Goal: Information Seeking & Learning: Learn about a topic

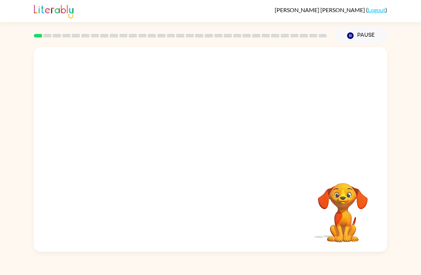
click at [417, 157] on div "Your browser must support playing .mp4 files to use Literably. Please try using…" at bounding box center [210, 148] width 421 height 208
click at [202, 149] on button "button" at bounding box center [210, 153] width 46 height 26
click at [202, 149] on div at bounding box center [210, 153] width 46 height 26
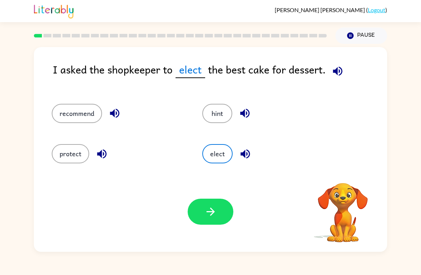
click at [333, 75] on icon "button" at bounding box center [337, 71] width 12 height 12
click at [341, 69] on icon "button" at bounding box center [337, 71] width 12 height 12
click at [336, 74] on icon "button" at bounding box center [336, 70] width 9 height 9
click at [68, 115] on button "recommend" at bounding box center [77, 113] width 50 height 19
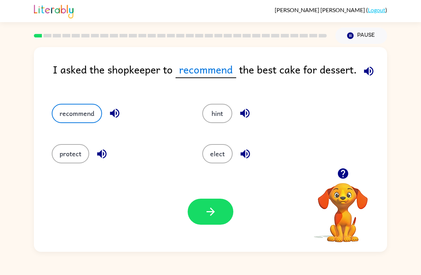
click at [227, 214] on button "button" at bounding box center [210, 211] width 46 height 26
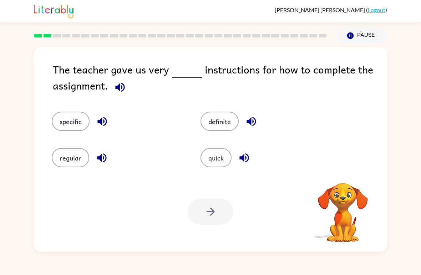
click at [119, 88] on icon "button" at bounding box center [119, 86] width 9 height 9
click at [217, 163] on button "quick" at bounding box center [215, 157] width 31 height 19
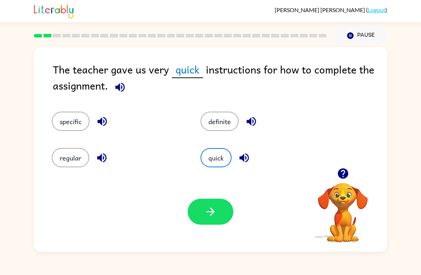
click at [221, 217] on button "button" at bounding box center [210, 211] width 46 height 26
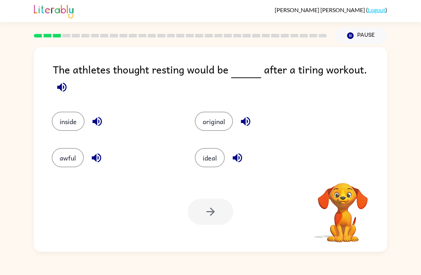
click at [68, 81] on icon "button" at bounding box center [62, 87] width 12 height 12
click at [211, 159] on button "ideal" at bounding box center [210, 157] width 30 height 19
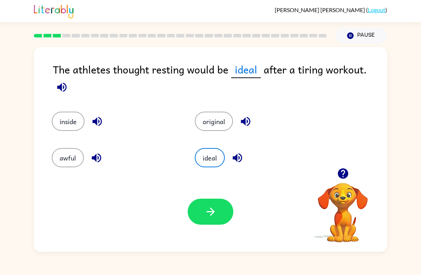
click at [204, 214] on icon "button" at bounding box center [210, 211] width 12 height 12
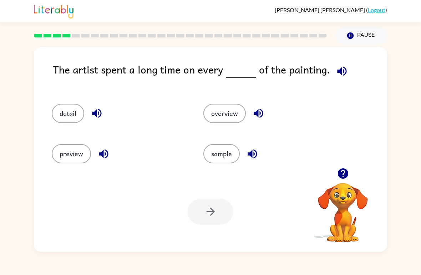
click at [344, 67] on icon "button" at bounding box center [341, 71] width 12 height 12
click at [62, 111] on button "detail" at bounding box center [68, 113] width 32 height 19
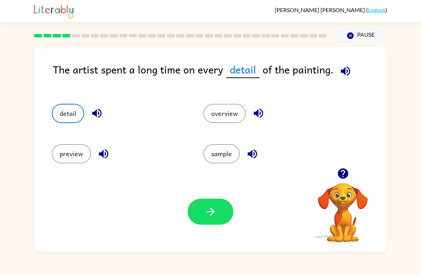
click at [217, 209] on button "button" at bounding box center [210, 211] width 46 height 26
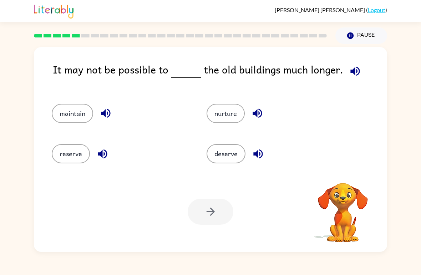
click at [354, 72] on icon "button" at bounding box center [355, 71] width 12 height 12
click at [71, 112] on button "maintain" at bounding box center [72, 113] width 41 height 19
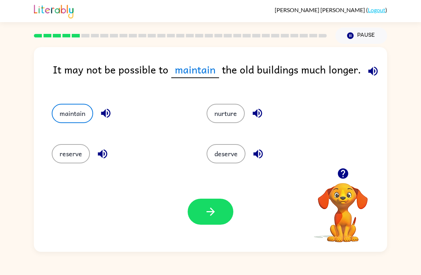
click at [214, 216] on icon "button" at bounding box center [210, 211] width 12 height 12
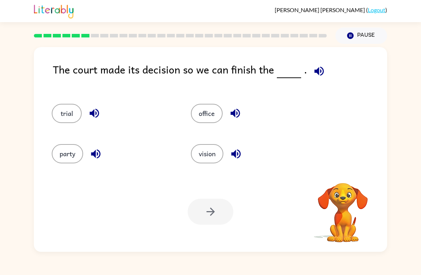
click at [327, 67] on div "The court made its decision so we can finish the ." at bounding box center [220, 75] width 334 height 28
click at [321, 73] on icon "button" at bounding box center [319, 71] width 12 height 12
click at [61, 112] on button "trial" at bounding box center [67, 113] width 30 height 19
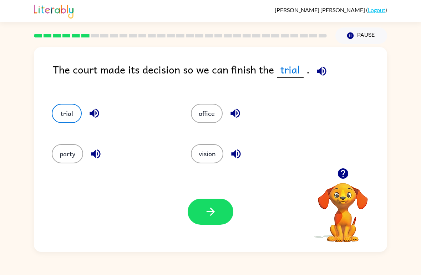
click at [223, 210] on button "button" at bounding box center [210, 211] width 46 height 26
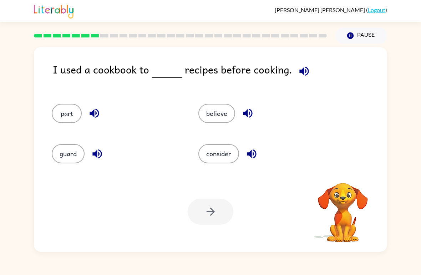
click at [304, 76] on icon "button" at bounding box center [304, 71] width 12 height 12
click at [307, 75] on button "button" at bounding box center [304, 71] width 18 height 18
click at [304, 72] on icon "button" at bounding box center [303, 70] width 9 height 9
click at [302, 71] on icon "button" at bounding box center [303, 70] width 9 height 9
click at [226, 163] on button "consider" at bounding box center [218, 153] width 41 height 19
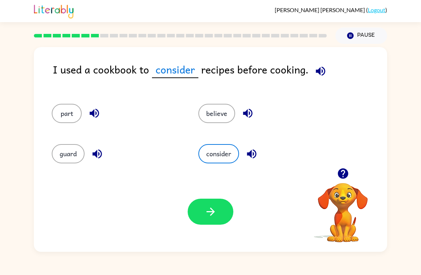
click at [218, 218] on button "button" at bounding box center [210, 211] width 46 height 26
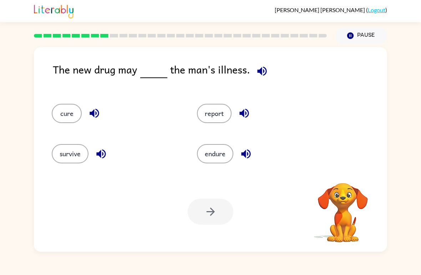
click at [266, 69] on icon "button" at bounding box center [262, 71] width 12 height 12
click at [260, 74] on icon "button" at bounding box center [262, 71] width 12 height 12
click at [262, 69] on icon "button" at bounding box center [261, 70] width 9 height 9
click at [266, 73] on button "button" at bounding box center [262, 71] width 18 height 18
click at [272, 69] on div "The new drug may the man's illness." at bounding box center [220, 75] width 334 height 28
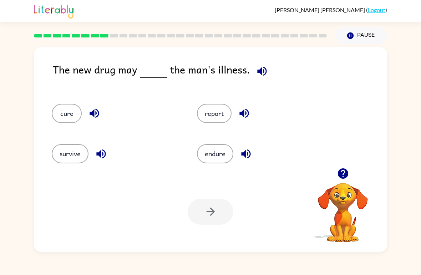
click at [268, 72] on button "button" at bounding box center [262, 71] width 18 height 18
click at [220, 107] on button "report" at bounding box center [214, 113] width 35 height 19
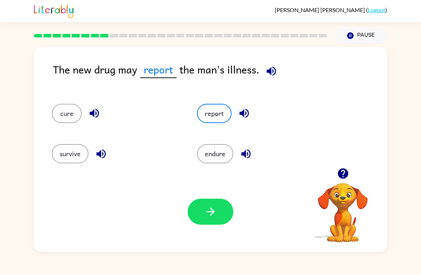
click at [220, 208] on button "button" at bounding box center [210, 211] width 46 height 26
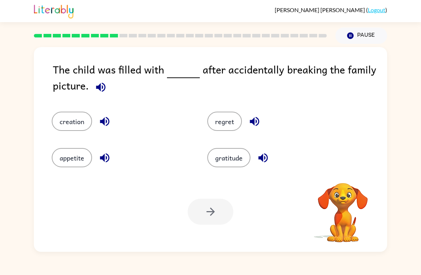
click at [97, 93] on icon "button" at bounding box center [100, 87] width 12 height 12
click at [227, 123] on button "regret" at bounding box center [224, 121] width 35 height 19
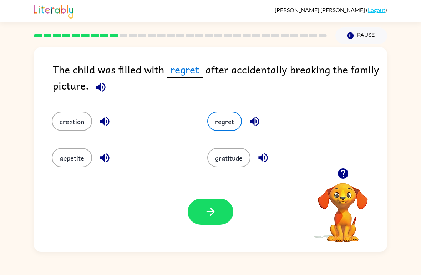
click at [213, 221] on button "button" at bounding box center [210, 211] width 46 height 26
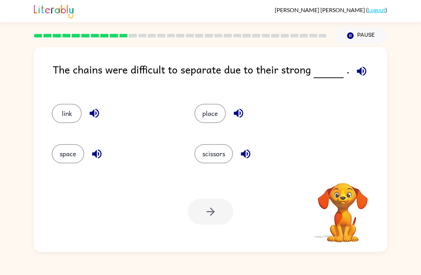
click at [364, 59] on div "The chains were difficult to separate due to their strong . link place space sc…" at bounding box center [210, 149] width 353 height 205
click at [360, 71] on icon "button" at bounding box center [360, 70] width 9 height 9
click at [223, 159] on button "scissors" at bounding box center [213, 153] width 38 height 19
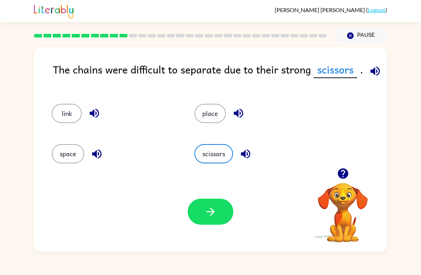
click at [206, 208] on icon "button" at bounding box center [210, 211] width 12 height 12
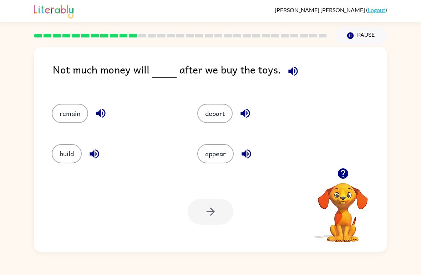
click at [302, 68] on div "Not much money will after we buy the toys." at bounding box center [220, 75] width 334 height 28
click at [296, 70] on button "button" at bounding box center [293, 71] width 18 height 18
click at [63, 116] on button "remain" at bounding box center [70, 113] width 36 height 19
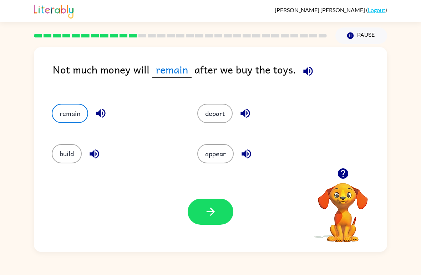
click at [219, 217] on button "button" at bounding box center [210, 211] width 46 height 26
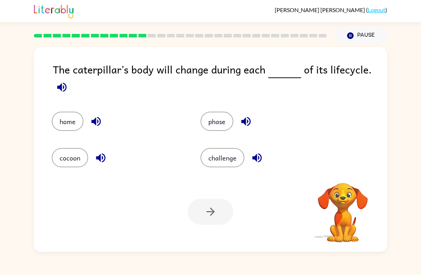
click at [64, 89] on icon "button" at bounding box center [62, 87] width 12 height 12
click at [210, 129] on button "phase" at bounding box center [216, 121] width 33 height 19
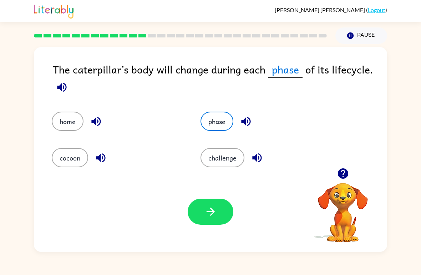
click at [205, 214] on icon "button" at bounding box center [210, 211] width 12 height 12
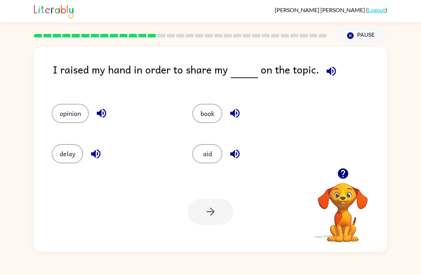
click at [335, 68] on button "button" at bounding box center [331, 71] width 18 height 18
click at [65, 120] on button "opinion" at bounding box center [70, 113] width 37 height 19
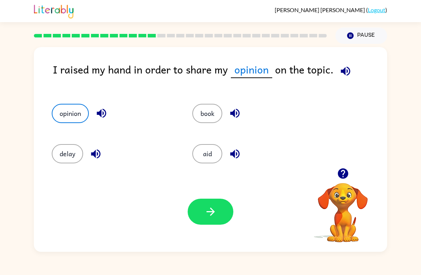
click at [232, 215] on button "button" at bounding box center [210, 211] width 46 height 26
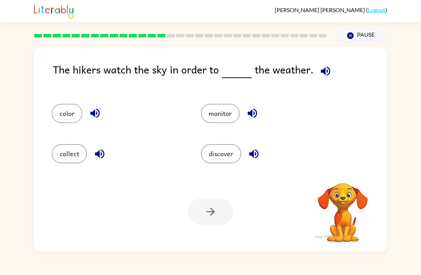
click at [324, 72] on icon "button" at bounding box center [324, 70] width 9 height 9
click at [227, 160] on button "discover" at bounding box center [221, 153] width 40 height 19
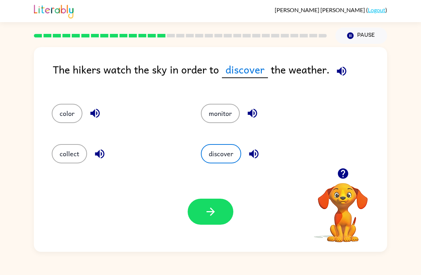
click at [214, 218] on button "button" at bounding box center [210, 211] width 46 height 26
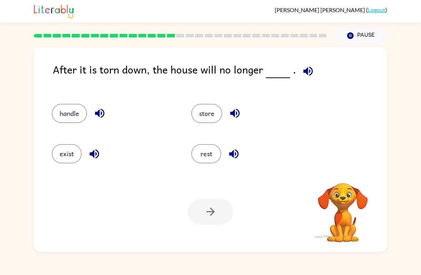
click at [308, 79] on button "button" at bounding box center [308, 71] width 18 height 18
click at [66, 117] on button "handle" at bounding box center [69, 113] width 35 height 19
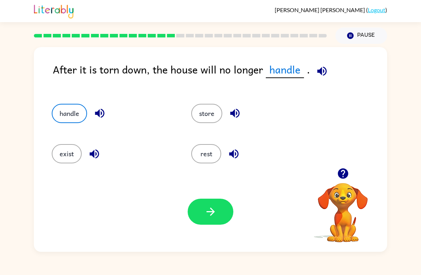
click at [212, 217] on icon "button" at bounding box center [210, 211] width 12 height 12
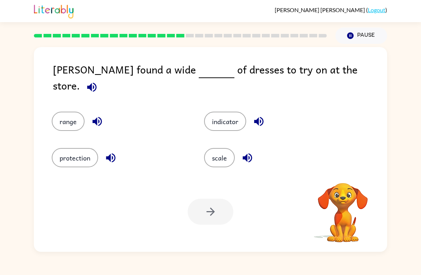
click at [98, 81] on icon "button" at bounding box center [92, 87] width 12 height 12
click at [224, 153] on button "scale" at bounding box center [219, 157] width 31 height 19
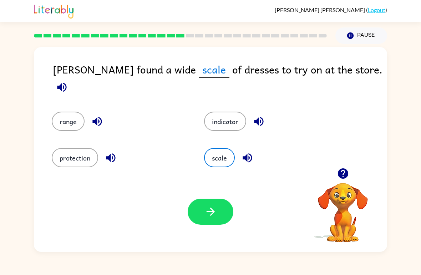
click at [218, 209] on button "button" at bounding box center [210, 211] width 46 height 26
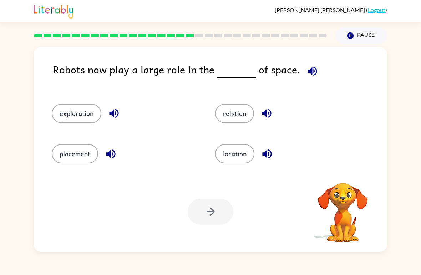
click at [307, 74] on icon "button" at bounding box center [311, 70] width 9 height 9
click at [308, 79] on button "button" at bounding box center [312, 71] width 18 height 18
click at [236, 115] on button "relation" at bounding box center [234, 113] width 39 height 19
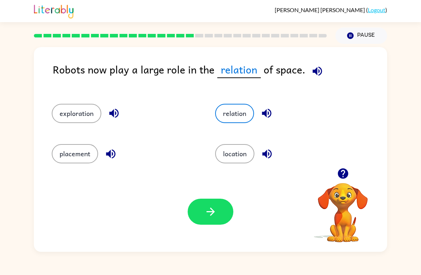
click at [236, 115] on button "relation" at bounding box center [234, 113] width 39 height 19
click at [199, 238] on div "Your browser must support playing .mp4 files to use Literably. Please try using…" at bounding box center [210, 211] width 353 height 80
click at [213, 218] on button "button" at bounding box center [210, 211] width 46 height 26
click at [215, 211] on div at bounding box center [210, 211] width 46 height 26
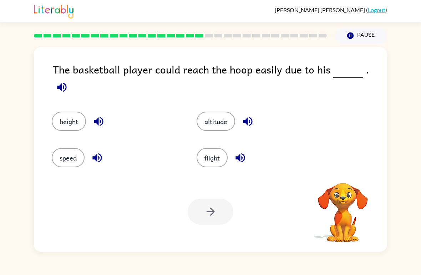
click at [66, 82] on icon "button" at bounding box center [61, 86] width 9 height 9
click at [67, 122] on button "height" at bounding box center [69, 121] width 34 height 19
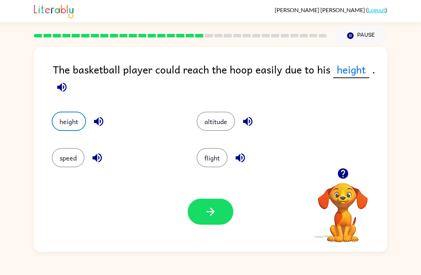
click at [223, 211] on button "button" at bounding box center [210, 211] width 46 height 26
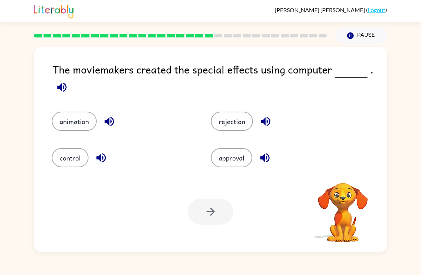
click at [66, 91] on icon "button" at bounding box center [62, 87] width 12 height 12
click at [73, 158] on button "control" at bounding box center [70, 157] width 37 height 19
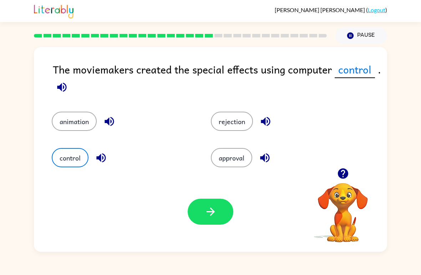
click at [86, 125] on button "animation" at bounding box center [74, 121] width 45 height 19
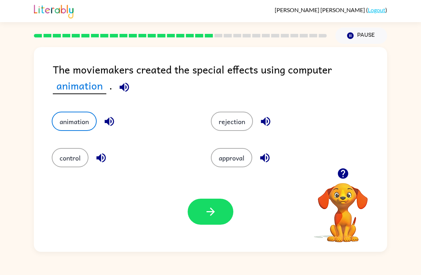
click at [208, 216] on icon "button" at bounding box center [210, 211] width 12 height 12
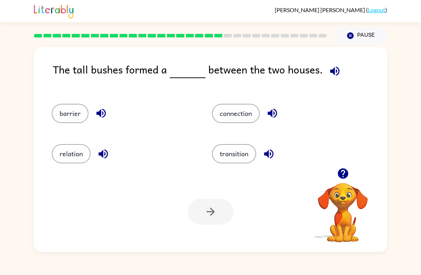
click at [335, 71] on icon "button" at bounding box center [334, 70] width 9 height 9
click at [240, 118] on button "connection" at bounding box center [236, 113] width 48 height 19
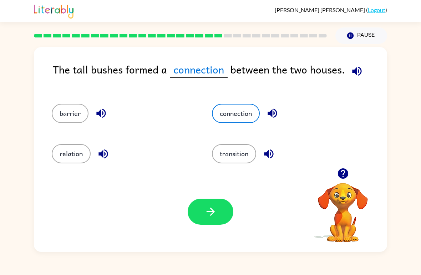
click at [208, 229] on div "Your browser must support playing .mp4 files to use Literably. Please try using…" at bounding box center [210, 211] width 353 height 80
click at [207, 229] on div "Your browser must support playing .mp4 files to use Literably. Please try using…" at bounding box center [210, 211] width 353 height 80
click at [229, 206] on button "button" at bounding box center [210, 211] width 46 height 26
click at [229, 205] on div at bounding box center [210, 211] width 46 height 26
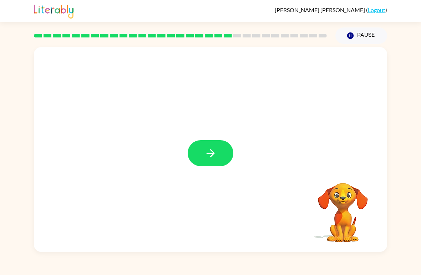
click at [210, 149] on icon "button" at bounding box center [210, 153] width 12 height 12
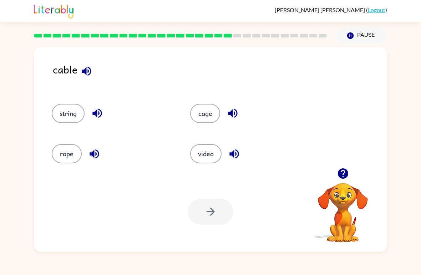
click at [67, 114] on button "string" at bounding box center [68, 113] width 33 height 19
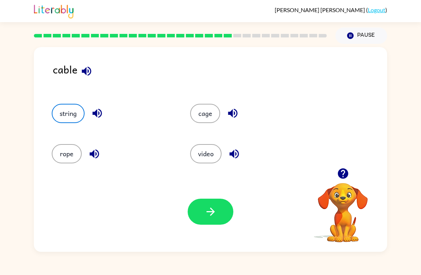
click at [207, 218] on button "button" at bounding box center [210, 211] width 46 height 26
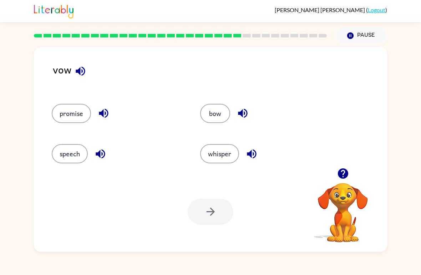
click at [216, 118] on button "bow" at bounding box center [215, 113] width 30 height 19
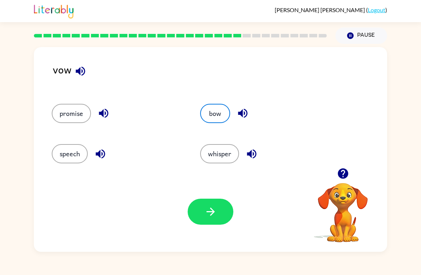
click at [80, 74] on icon "button" at bounding box center [80, 71] width 12 height 12
click at [226, 163] on button "whisper" at bounding box center [219, 153] width 39 height 19
click at [215, 213] on icon "button" at bounding box center [210, 211] width 12 height 12
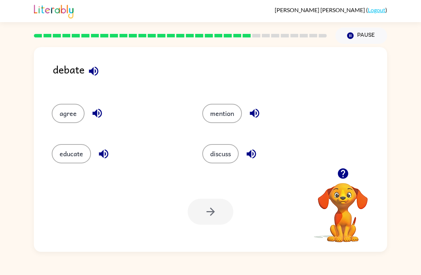
click at [96, 77] on icon "button" at bounding box center [93, 71] width 12 height 12
click at [102, 69] on button "button" at bounding box center [93, 71] width 18 height 18
click at [93, 70] on icon "button" at bounding box center [93, 70] width 9 height 9
click at [92, 66] on icon "button" at bounding box center [93, 71] width 12 height 12
click at [231, 156] on button "discuss" at bounding box center [220, 153] width 36 height 19
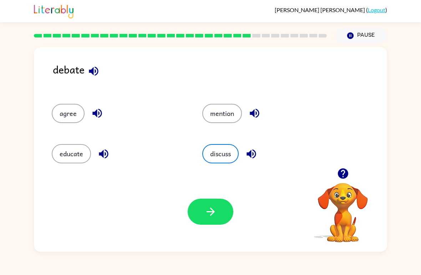
click at [221, 209] on button "button" at bounding box center [210, 211] width 46 height 26
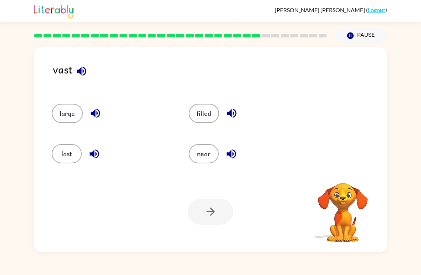
click at [79, 79] on button "button" at bounding box center [81, 71] width 18 height 18
click at [346, 202] on video "Your browser must support playing .mp4 files to use Literably. Please try using…" at bounding box center [342, 207] width 71 height 71
click at [77, 69] on icon "button" at bounding box center [81, 71] width 12 height 12
click at [208, 110] on button "filled" at bounding box center [204, 113] width 30 height 19
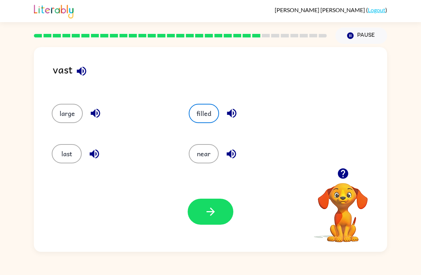
click at [218, 224] on button "button" at bounding box center [210, 211] width 46 height 26
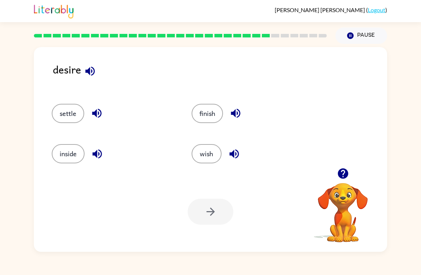
click at [97, 68] on button "button" at bounding box center [90, 71] width 18 height 18
click at [82, 116] on button "settle" at bounding box center [68, 113] width 32 height 19
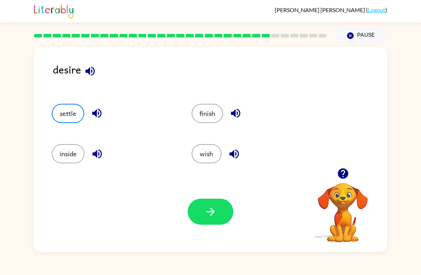
click at [208, 208] on icon "button" at bounding box center [210, 211] width 12 height 12
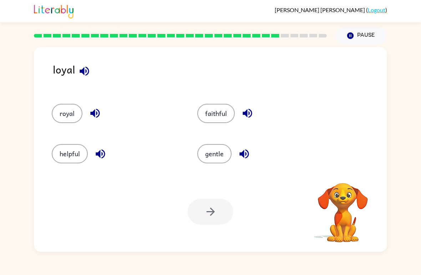
click at [99, 80] on div "loyal" at bounding box center [220, 75] width 334 height 28
click at [90, 77] on icon "button" at bounding box center [84, 71] width 12 height 12
click at [91, 78] on div "loyal" at bounding box center [220, 75] width 334 height 28
click at [216, 157] on button "gentle" at bounding box center [214, 153] width 34 height 19
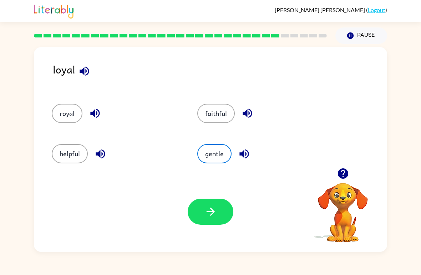
click at [208, 210] on icon "button" at bounding box center [210, 211] width 12 height 12
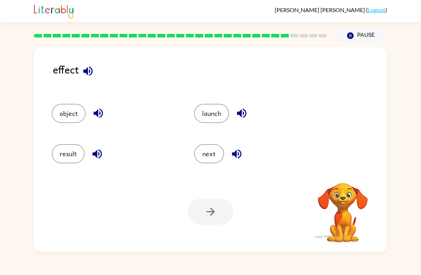
click at [89, 77] on icon "button" at bounding box center [88, 71] width 12 height 12
click at [88, 68] on icon "button" at bounding box center [88, 71] width 12 height 12
click at [85, 74] on icon "button" at bounding box center [88, 71] width 12 height 12
click at [91, 67] on icon "button" at bounding box center [88, 71] width 12 height 12
click at [69, 150] on button "result" at bounding box center [68, 153] width 33 height 19
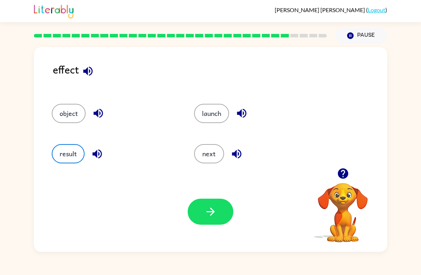
click at [212, 218] on button "button" at bounding box center [210, 211] width 46 height 26
click at [212, 218] on div at bounding box center [210, 211] width 46 height 26
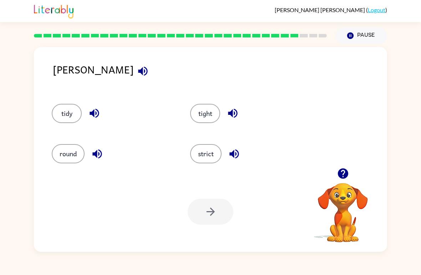
click at [136, 73] on icon "button" at bounding box center [142, 71] width 12 height 12
click at [138, 72] on icon "button" at bounding box center [142, 70] width 9 height 9
click at [71, 150] on button "round" at bounding box center [68, 153] width 33 height 19
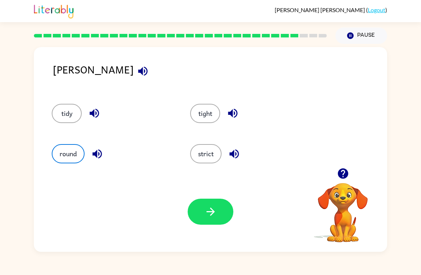
click at [212, 215] on icon "button" at bounding box center [210, 211] width 12 height 12
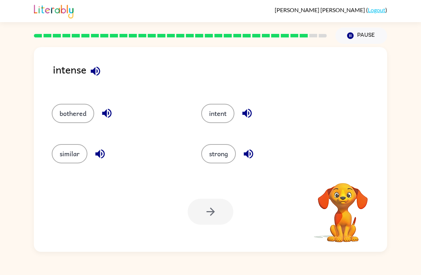
click at [95, 80] on button "button" at bounding box center [95, 71] width 18 height 18
click at [94, 75] on icon "button" at bounding box center [95, 71] width 12 height 12
click at [93, 71] on icon "button" at bounding box center [95, 70] width 9 height 9
click at [89, 74] on icon "button" at bounding box center [95, 71] width 12 height 12
click at [230, 146] on button "strong" at bounding box center [218, 153] width 35 height 19
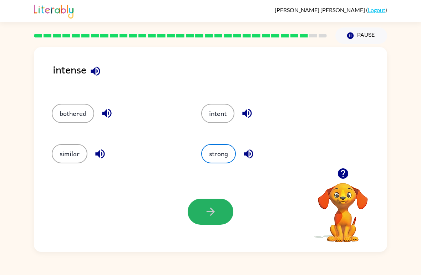
click at [216, 213] on icon "button" at bounding box center [210, 211] width 12 height 12
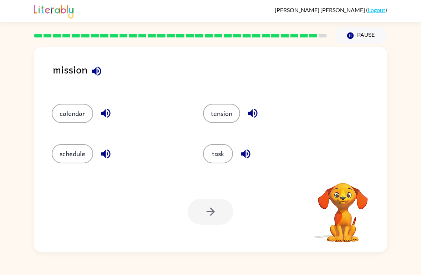
click at [96, 71] on icon "button" at bounding box center [96, 70] width 9 height 9
click at [96, 65] on button "button" at bounding box center [96, 71] width 18 height 18
click at [218, 143] on div "task" at bounding box center [264, 150] width 151 height 40
click at [227, 154] on button "task" at bounding box center [218, 153] width 30 height 19
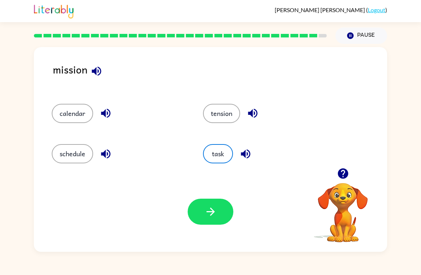
click at [217, 215] on button "button" at bounding box center [210, 211] width 46 height 26
